Goal: Complete application form: Complete application form

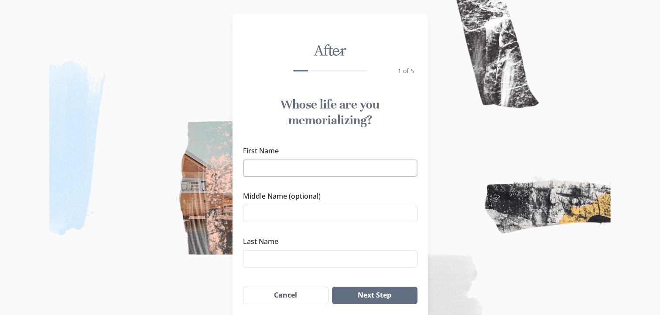
click at [301, 172] on input "First Name" at bounding box center [330, 168] width 174 height 17
type input "Chanel"
type input "[PERSON_NAME]"
click at [366, 298] on button "Next Step" at bounding box center [374, 295] width 85 height 17
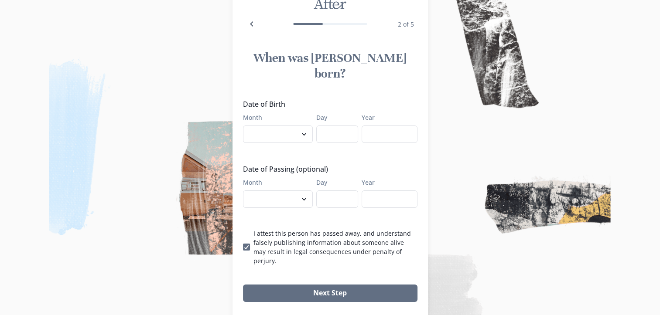
scroll to position [50, 0]
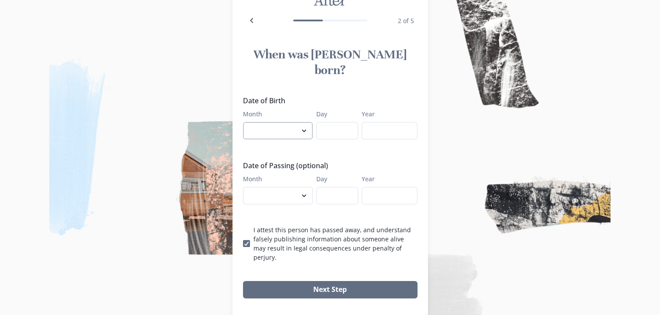
click at [277, 122] on select "January February March April May June July August September October November De…" at bounding box center [278, 130] width 70 height 17
click at [246, 122] on select "January February March April May June July August September October November De…" at bounding box center [278, 130] width 70 height 17
click at [293, 122] on select "January February March April May June July August September October November De…" at bounding box center [278, 130] width 70 height 17
select select "12"
click at [246, 122] on select "January February March April May June July August September October November De…" at bounding box center [278, 130] width 70 height 17
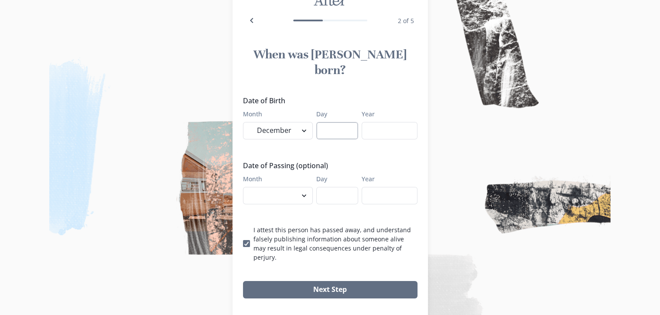
click at [342, 122] on input "Day" at bounding box center [337, 130] width 42 height 17
type input "07"
click at [390, 122] on input "Year" at bounding box center [390, 130] width 56 height 17
type input "199"
click at [290, 122] on select "January February March April May June July August September October November De…" at bounding box center [278, 130] width 70 height 17
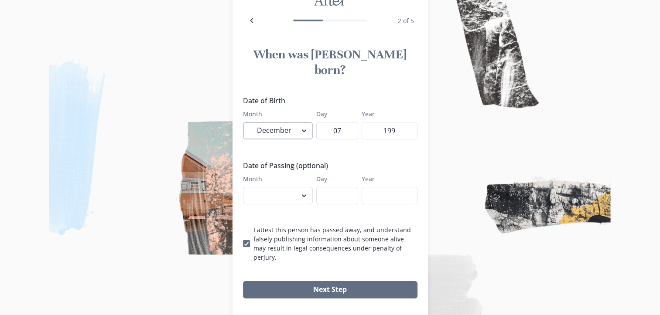
select select "7"
click at [246, 122] on select "January February March April May June July August September October November De…" at bounding box center [278, 130] width 70 height 17
click at [353, 122] on input "07" at bounding box center [337, 130] width 42 height 17
type input "0"
type input "11"
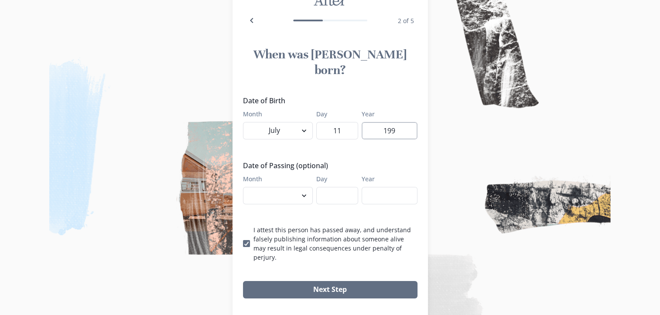
click at [396, 122] on input "199" at bounding box center [390, 130] width 56 height 17
type input "1"
type input "2025"
click at [294, 187] on select "January February March April May June July August September October November De…" at bounding box center [278, 195] width 70 height 17
select select "8"
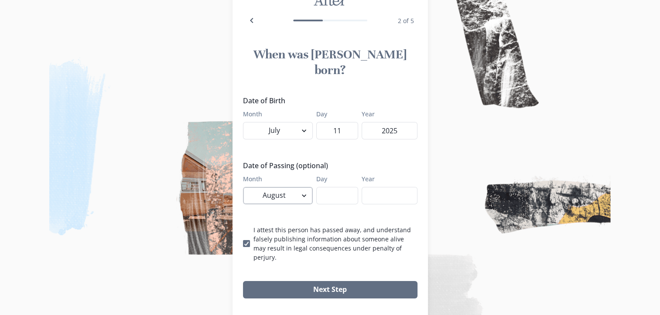
click at [246, 187] on select "January February March April May June July August September October November De…" at bounding box center [278, 195] width 70 height 17
click at [349, 187] on input "Day" at bounding box center [337, 195] width 42 height 17
type input "02"
click at [380, 187] on input "Year" at bounding box center [390, 195] width 56 height 17
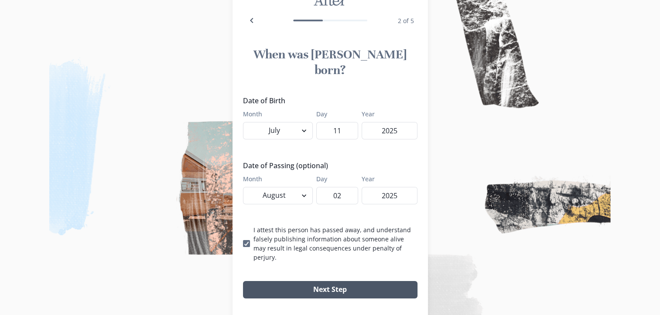
type input "2025"
click at [348, 281] on button "Next Step" at bounding box center [330, 289] width 174 height 17
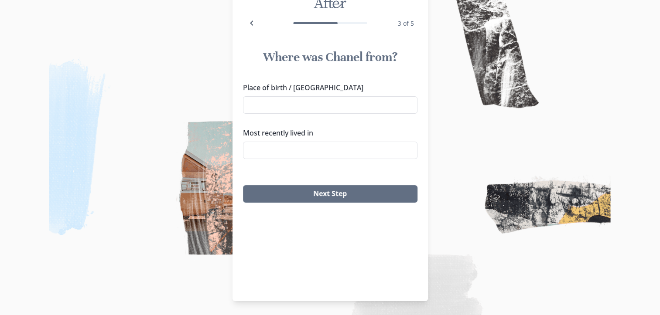
scroll to position [47, 0]
click at [392, 106] on input "Place of birth / [GEOGRAPHIC_DATA]" at bounding box center [330, 105] width 174 height 17
type input "r"
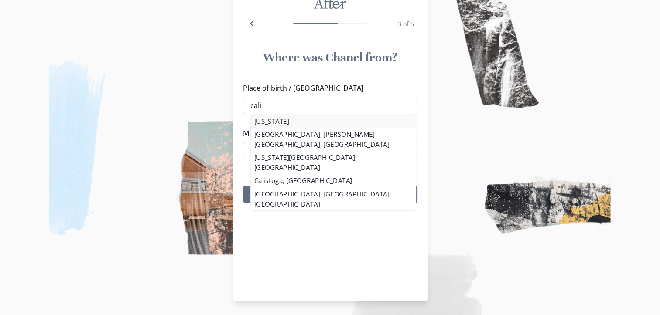
click at [302, 122] on li "[US_STATE]" at bounding box center [333, 121] width 165 height 13
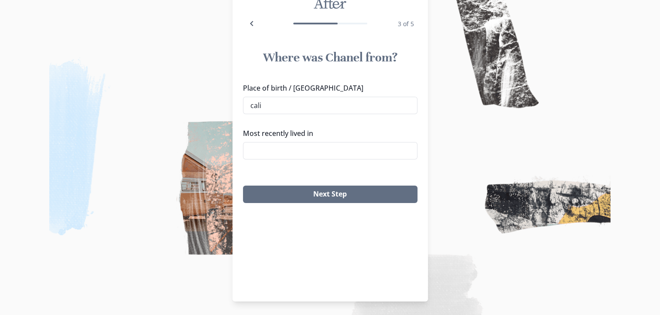
type input "[US_STATE]"
drag, startPoint x: 284, startPoint y: 162, endPoint x: 284, endPoint y: 156, distance: 6.6
click at [284, 156] on div "Place of birth / Hometown [US_STATE] [US_STATE] [GEOGRAPHIC_DATA], [PERSON_NAME…" at bounding box center [330, 125] width 174 height 84
click at [284, 156] on input "Most recently lived in" at bounding box center [330, 150] width 174 height 17
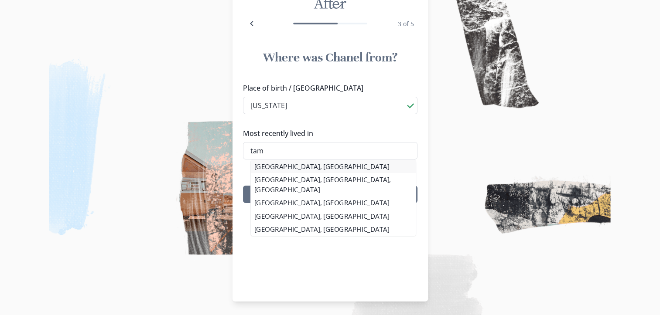
click at [267, 167] on li "[GEOGRAPHIC_DATA], [GEOGRAPHIC_DATA]" at bounding box center [333, 166] width 165 height 13
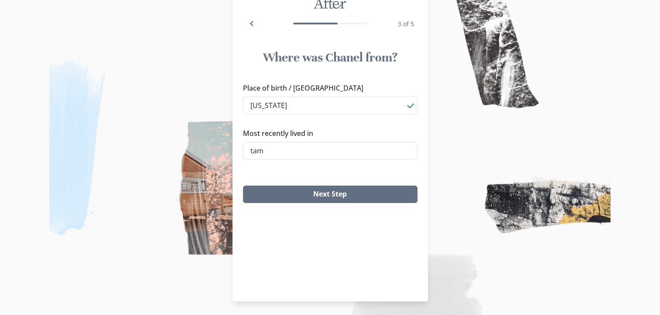
type input "[GEOGRAPHIC_DATA], [GEOGRAPHIC_DATA]"
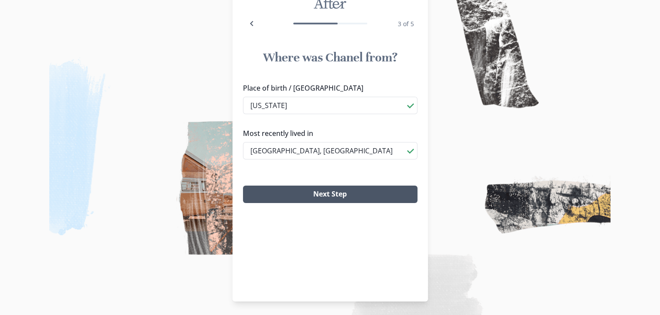
click at [278, 188] on button "Next Step" at bounding box center [330, 194] width 174 height 17
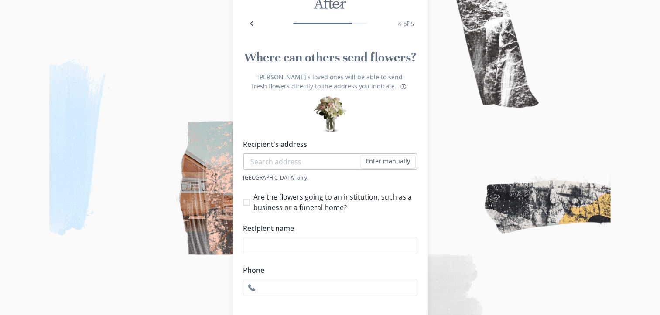
click at [284, 165] on input "Recipient's address" at bounding box center [330, 161] width 174 height 17
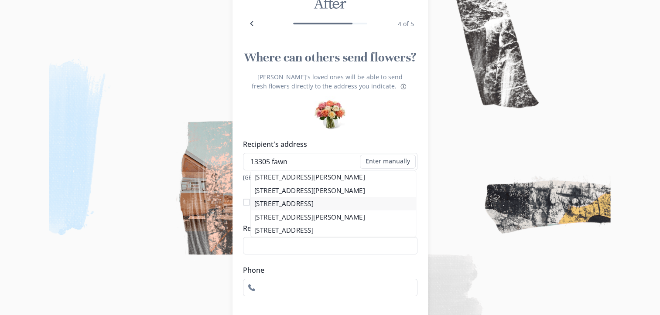
click at [321, 203] on li "[STREET_ADDRESS]" at bounding box center [333, 203] width 165 height 13
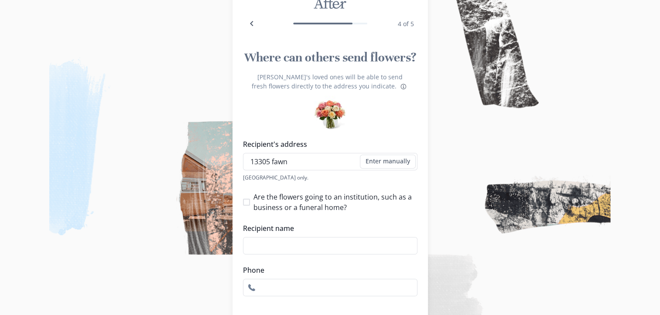
type input "[STREET_ADDRESS]"
type input "1"
select select "FL"
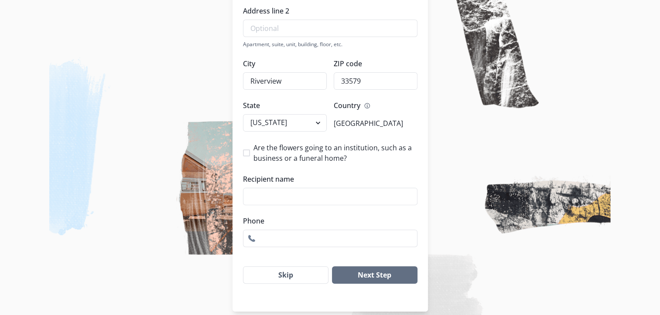
scroll to position [232, 7]
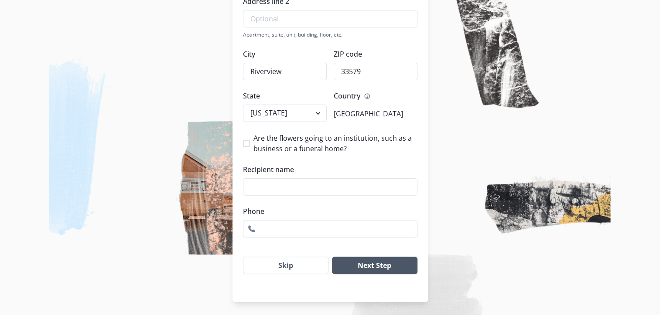
click at [344, 267] on button "Next Step" at bounding box center [374, 265] width 85 height 17
click at [276, 193] on input "Recipient name" at bounding box center [330, 186] width 174 height 17
type input "lala"
click at [393, 265] on button "Next Step" at bounding box center [374, 265] width 85 height 17
click at [387, 224] on input "Phone" at bounding box center [330, 228] width 174 height 17
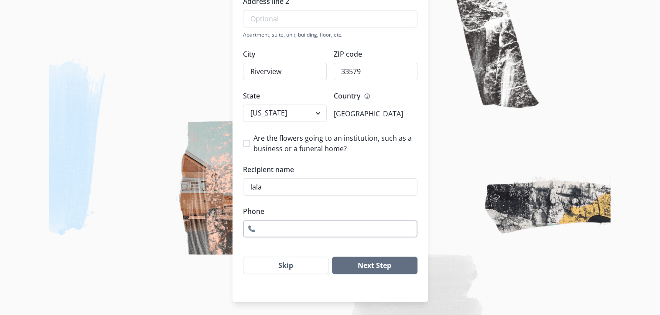
type input "4044523597"
select select "GA"
click at [388, 261] on button "Next Step" at bounding box center [374, 265] width 85 height 17
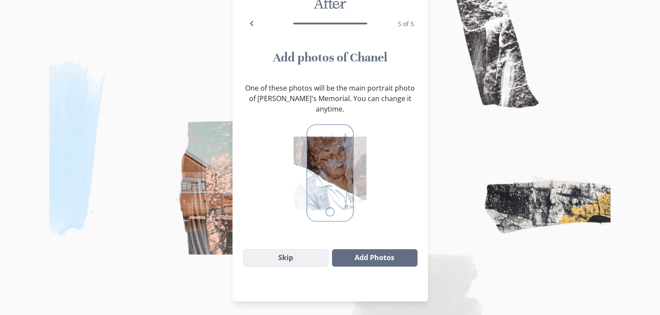
click at [311, 250] on button "Skip" at bounding box center [286, 258] width 86 height 17
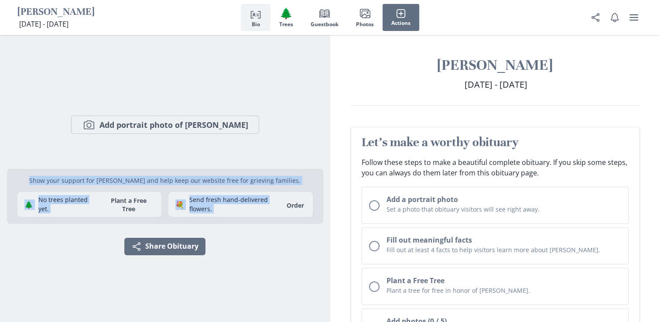
click at [285, 75] on div "Camera Add portrait photo of [PERSON_NAME] Show your support for [PERSON_NAME] …" at bounding box center [165, 178] width 316 height 287
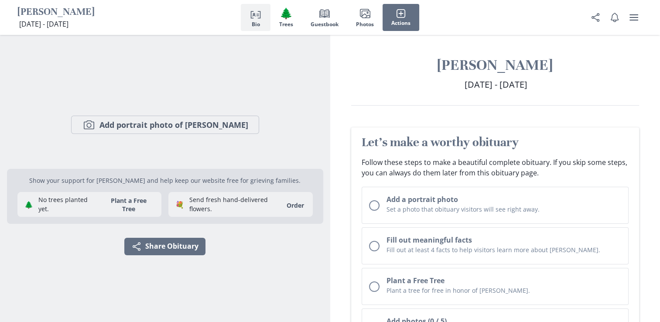
click at [285, 75] on div "Camera Add portrait photo of [PERSON_NAME] Show your support for [PERSON_NAME] …" at bounding box center [165, 178] width 316 height 287
